Goal: Transaction & Acquisition: Obtain resource

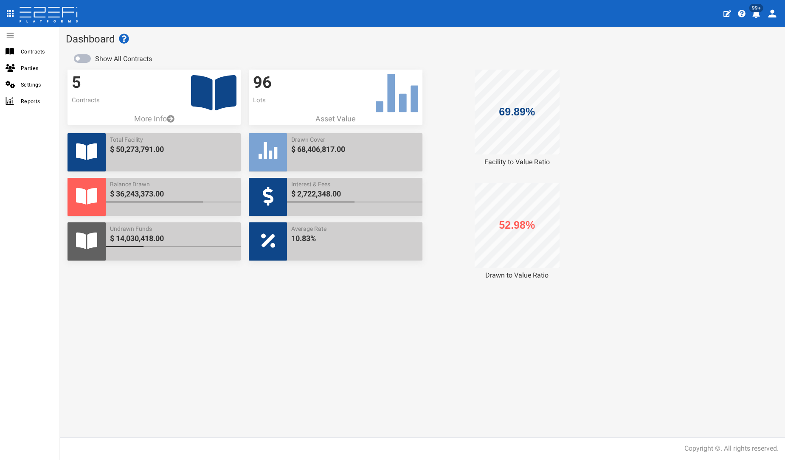
drag, startPoint x: 196, startPoint y: 87, endPoint x: 201, endPoint y: 104, distance: 17.5
click at [196, 87] on icon at bounding box center [213, 92] width 45 height 35
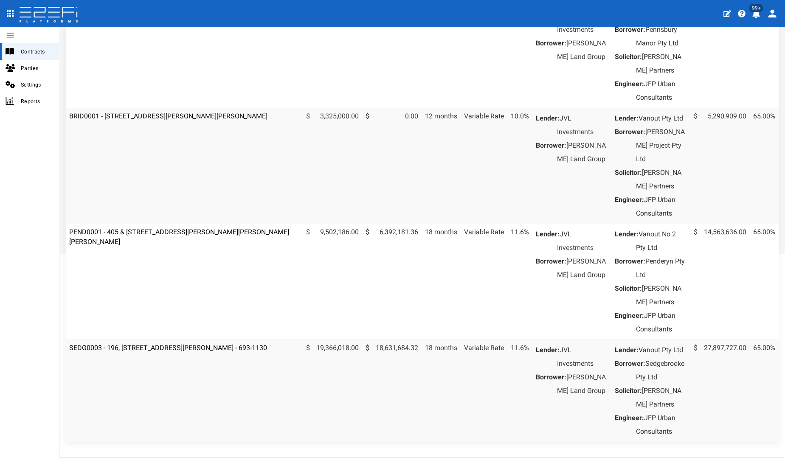
scroll to position [328, 0]
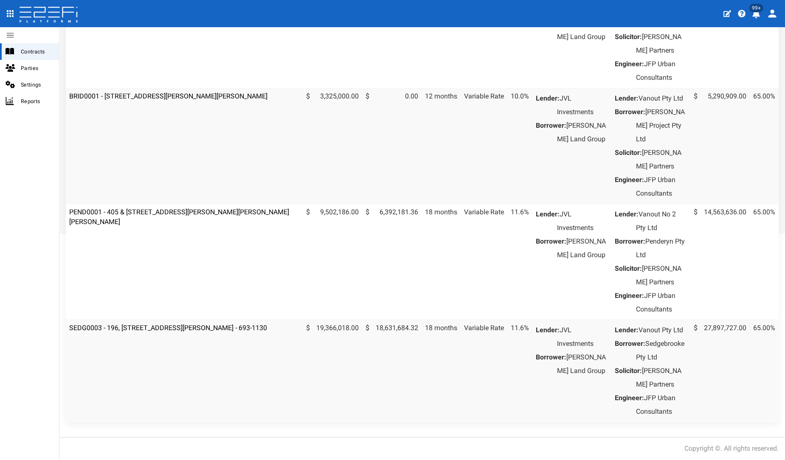
click at [169, 320] on td "SEDG0003 - 196, 206 & 208 Fleming Road, Hemmant - 693-1130" at bounding box center [184, 371] width 237 height 102
click at [169, 324] on link "SEDG0003 - 196, 206 & 208 Fleming Road, Hemmant - 693-1130" at bounding box center [168, 328] width 198 height 8
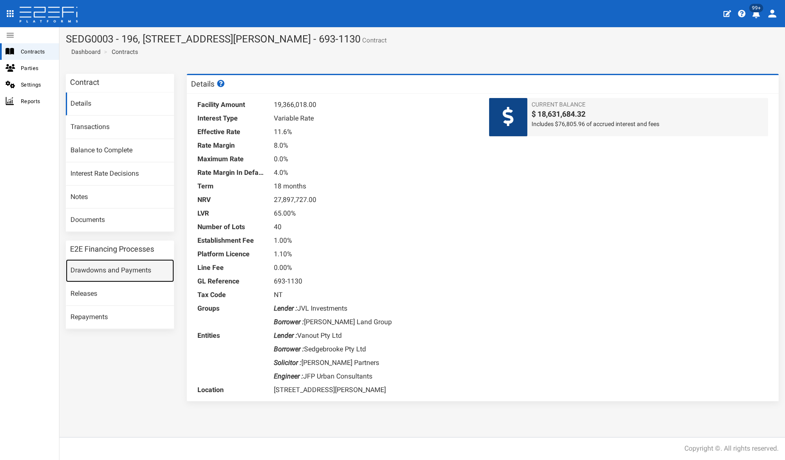
click at [132, 271] on link "Drawdowns and Payments" at bounding box center [120, 271] width 108 height 23
click at [117, 272] on link "Drawdowns and Payments" at bounding box center [120, 271] width 108 height 23
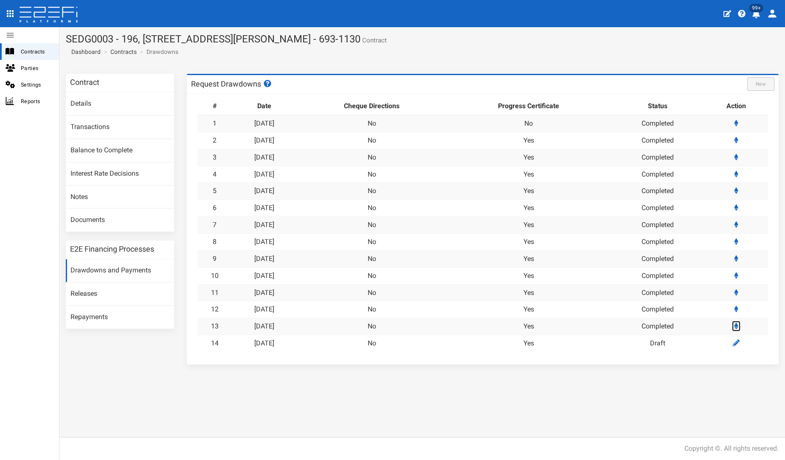
click at [737, 325] on icon at bounding box center [737, 326] width 4 height 7
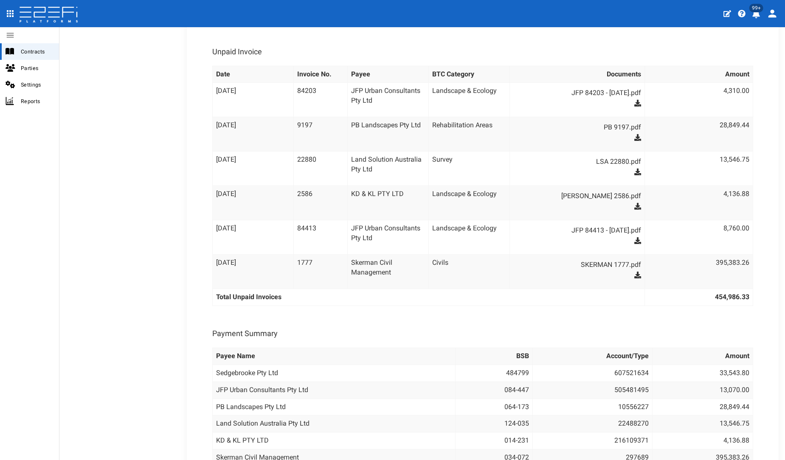
scroll to position [437, 0]
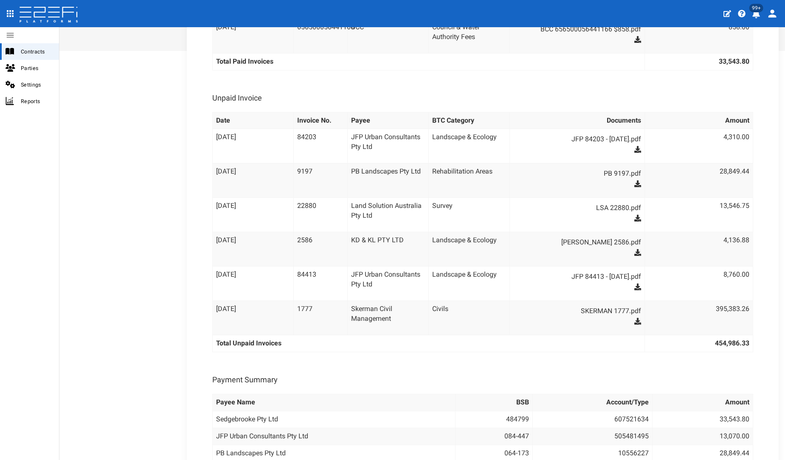
click at [628, 145] on dd "JFP 84203 - [DATE].pdf" at bounding box center [581, 146] width 119 height 27
click at [635, 146] on icon at bounding box center [638, 149] width 7 height 7
click at [631, 254] on dd "[PERSON_NAME] 2586.pdf" at bounding box center [581, 249] width 119 height 27
click at [635, 251] on icon at bounding box center [638, 252] width 7 height 7
drag, startPoint x: 631, startPoint y: 285, endPoint x: 631, endPoint y: 276, distance: 8.5
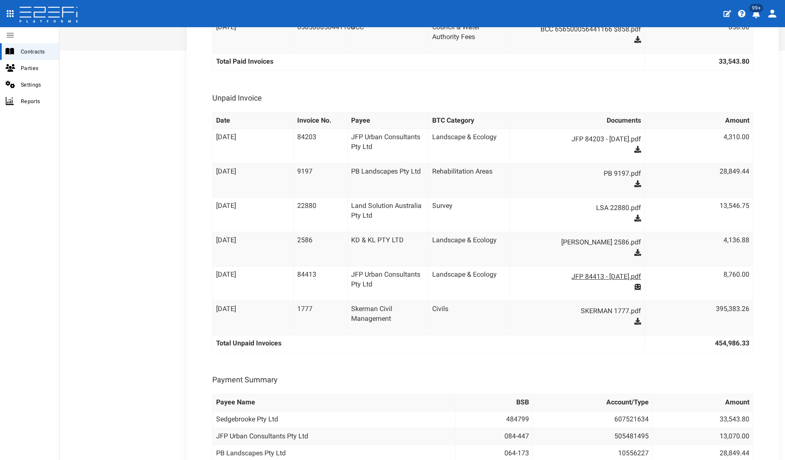
click at [635, 285] on icon at bounding box center [638, 287] width 7 height 7
drag, startPoint x: 633, startPoint y: 322, endPoint x: 648, endPoint y: 274, distance: 50.1
click at [635, 322] on icon at bounding box center [638, 321] width 7 height 7
